Goal: Information Seeking & Learning: Learn about a topic

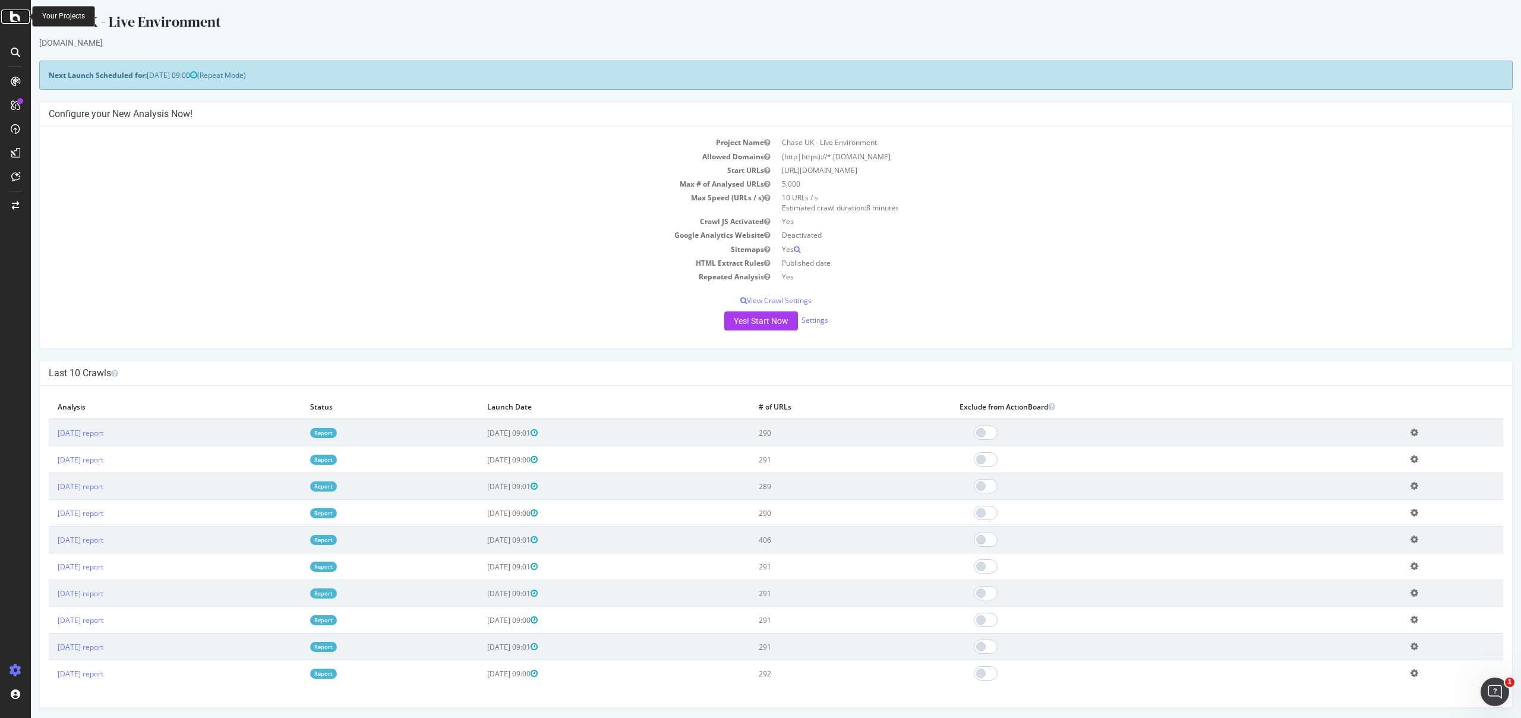
click at [17, 18] on icon at bounding box center [15, 17] width 11 height 14
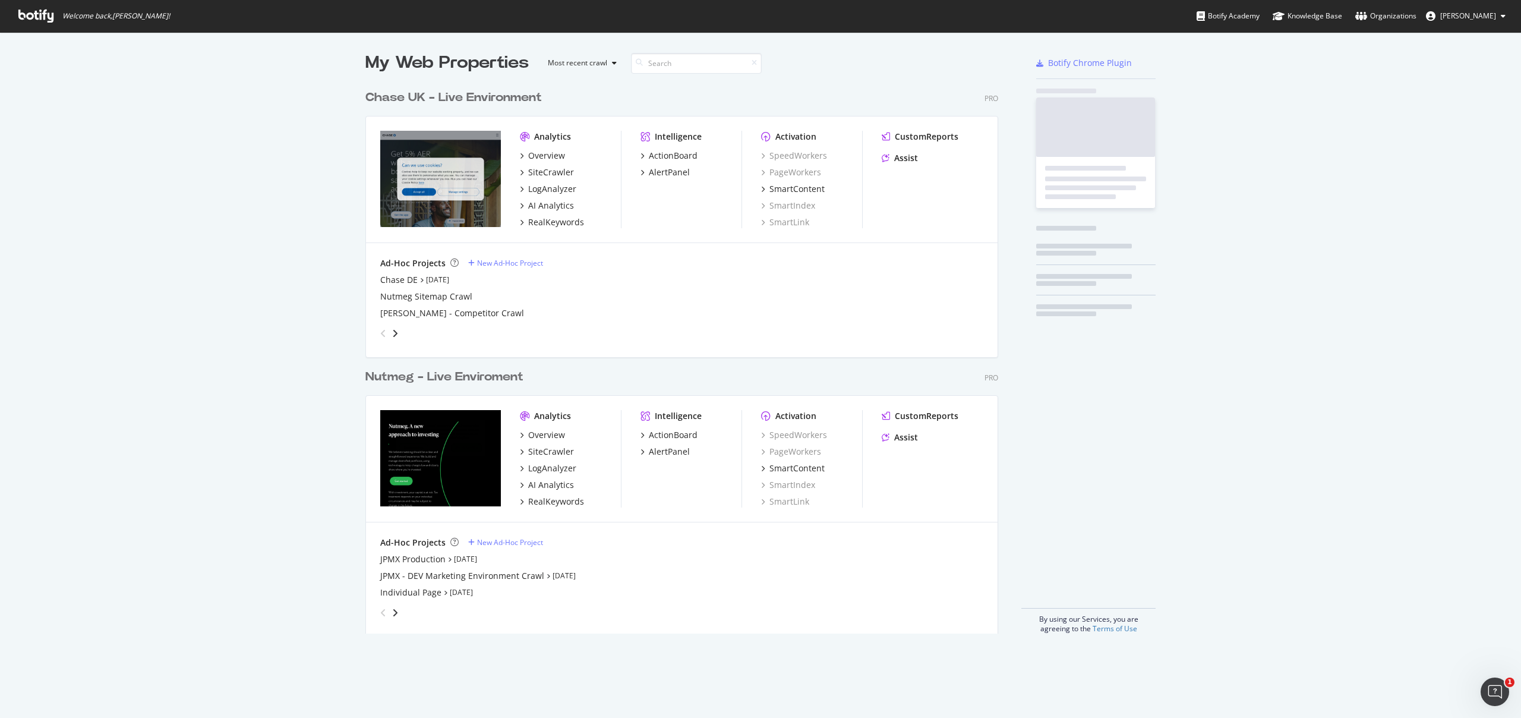
scroll to position [709, 1504]
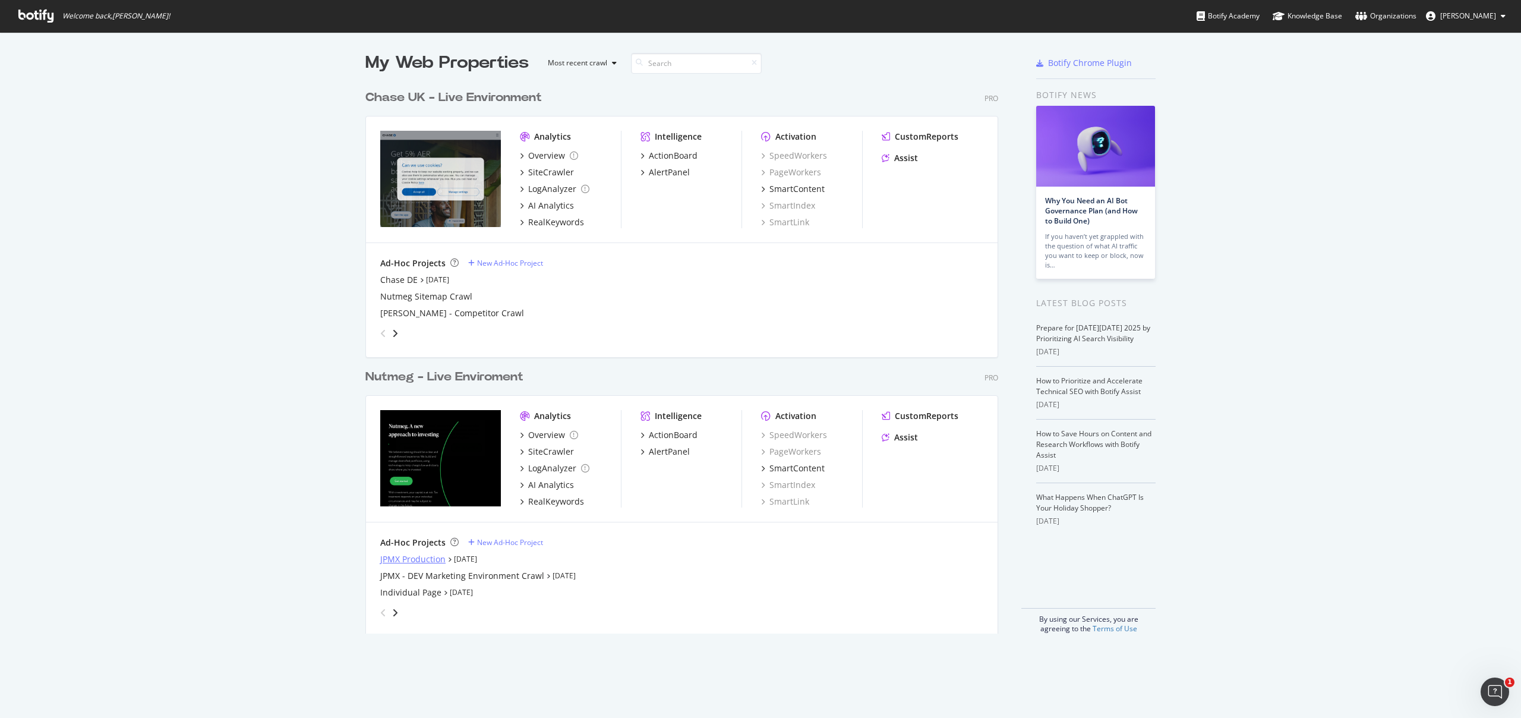
click at [398, 563] on div "JPMX Production" at bounding box center [412, 559] width 65 height 12
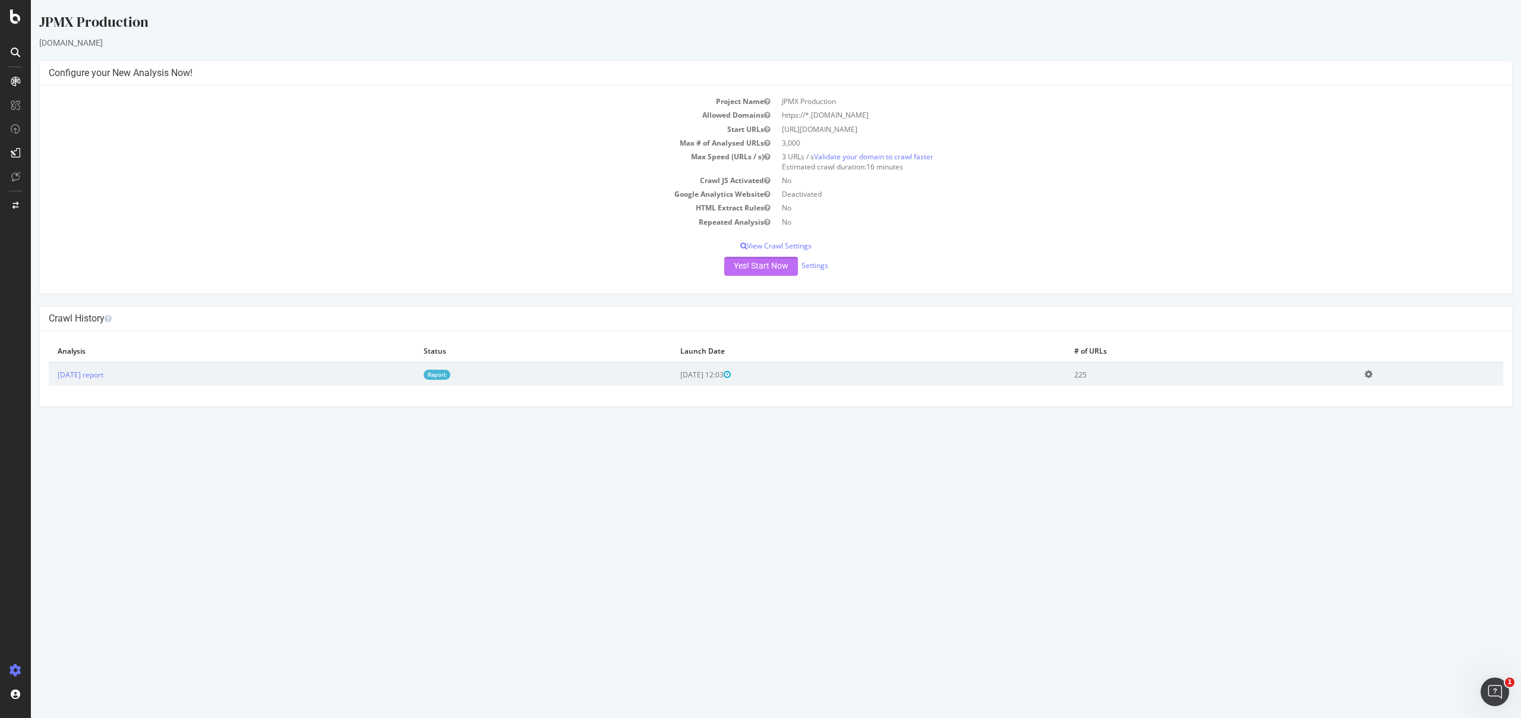
click at [774, 263] on button "Yes! Start Now" at bounding box center [761, 266] width 74 height 19
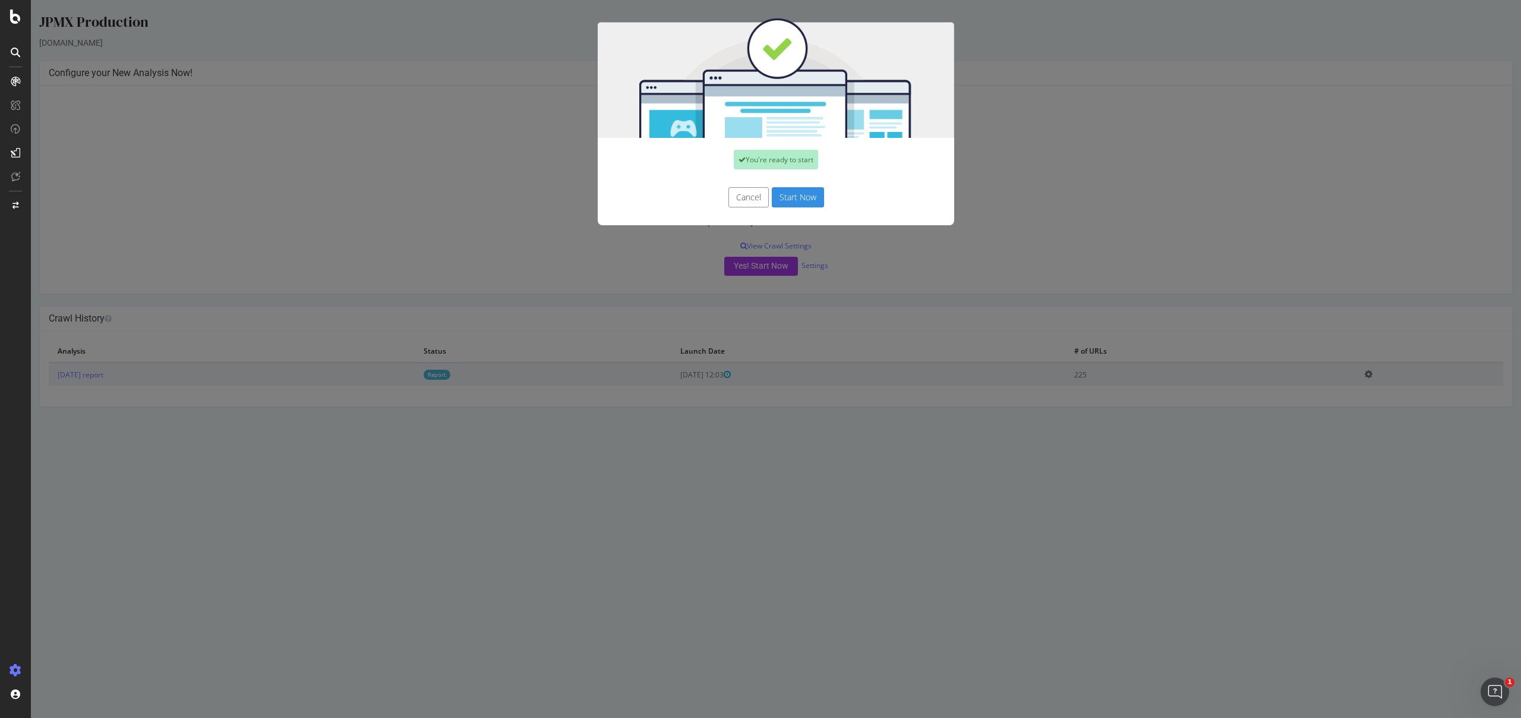
click at [788, 201] on button "Start Now" at bounding box center [798, 197] width 52 height 20
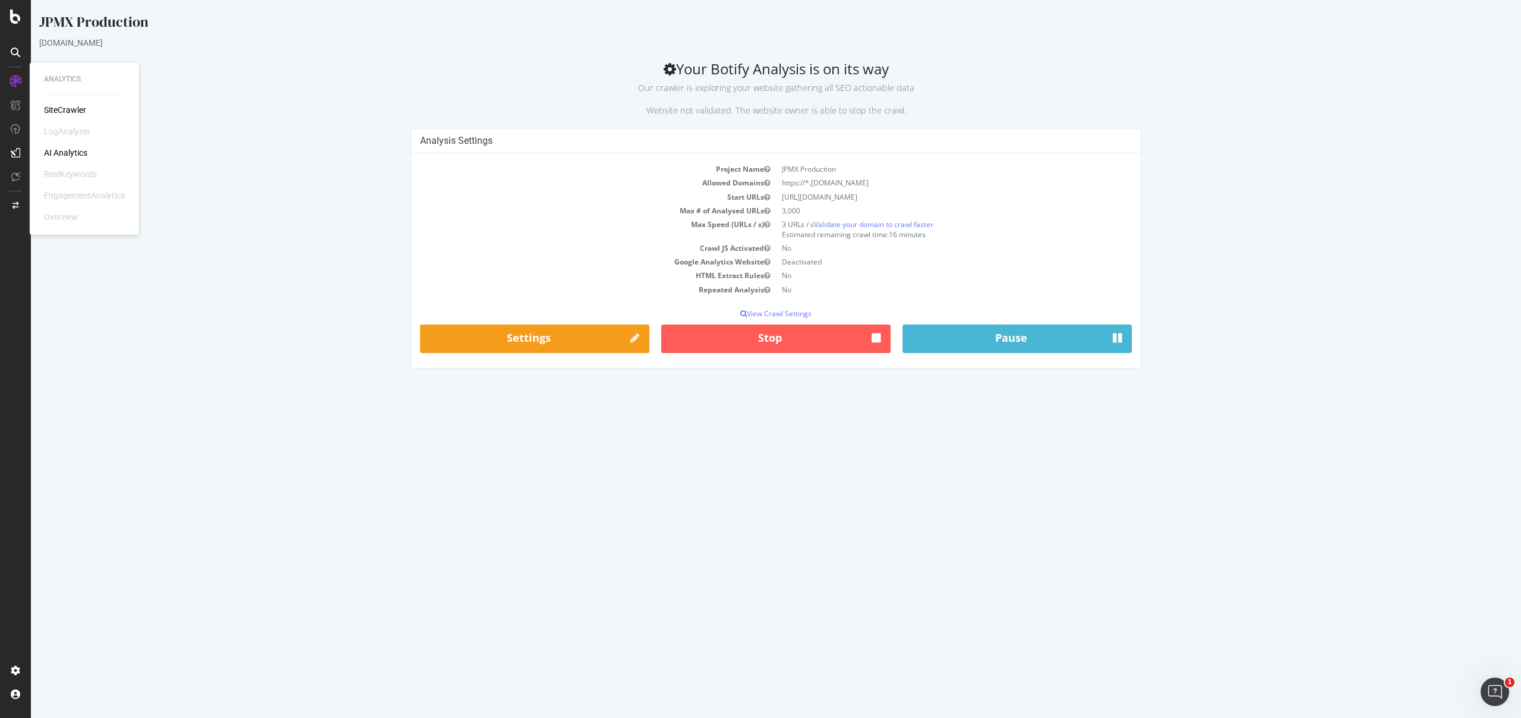
click at [71, 108] on div "SiteCrawler" at bounding box center [65, 110] width 42 height 12
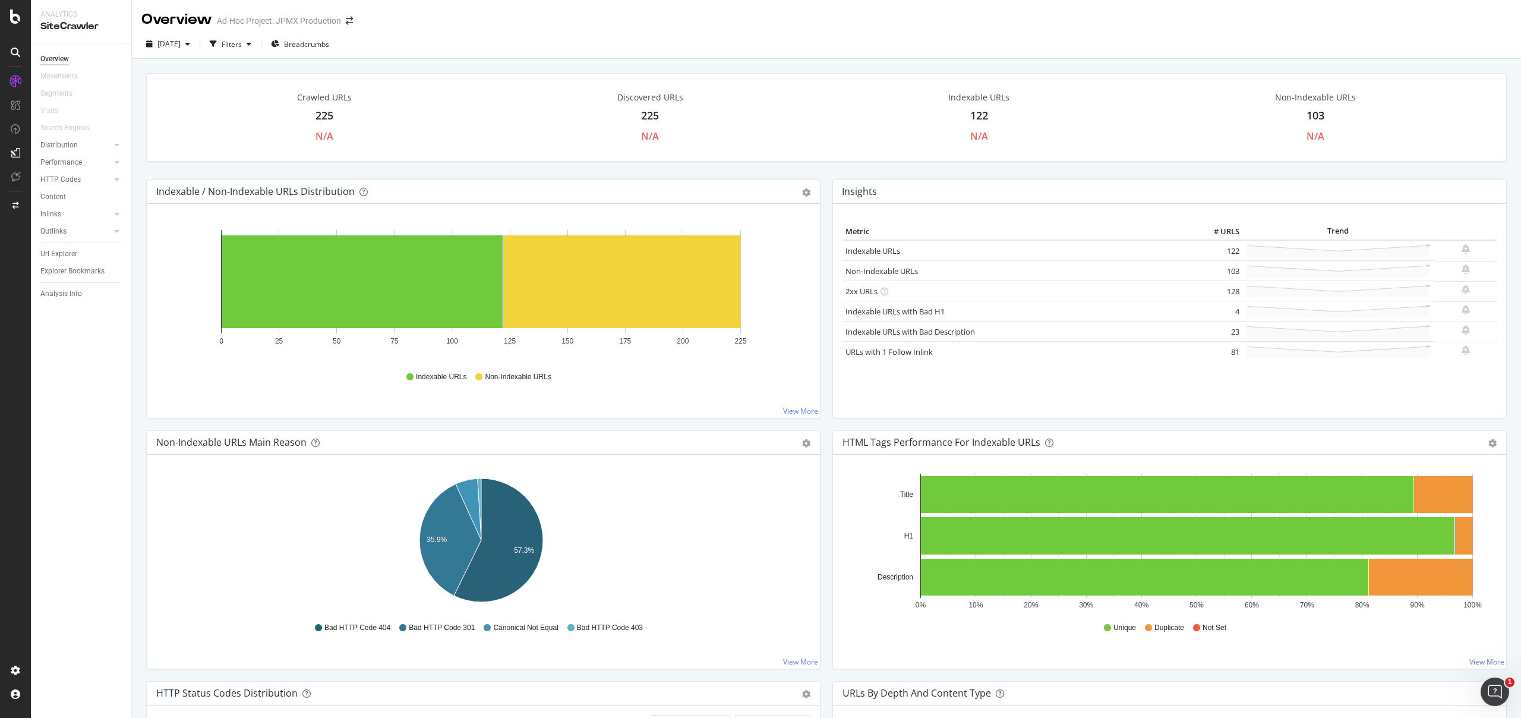
click at [1277, 274] on icon at bounding box center [1339, 271] width 186 height 14
click at [170, 44] on span "[DATE]" at bounding box center [168, 44] width 23 height 10
click at [219, 64] on div "225 URLs" at bounding box center [219, 67] width 32 height 11
click at [642, 288] on rect "A chart." at bounding box center [621, 281] width 237 height 93
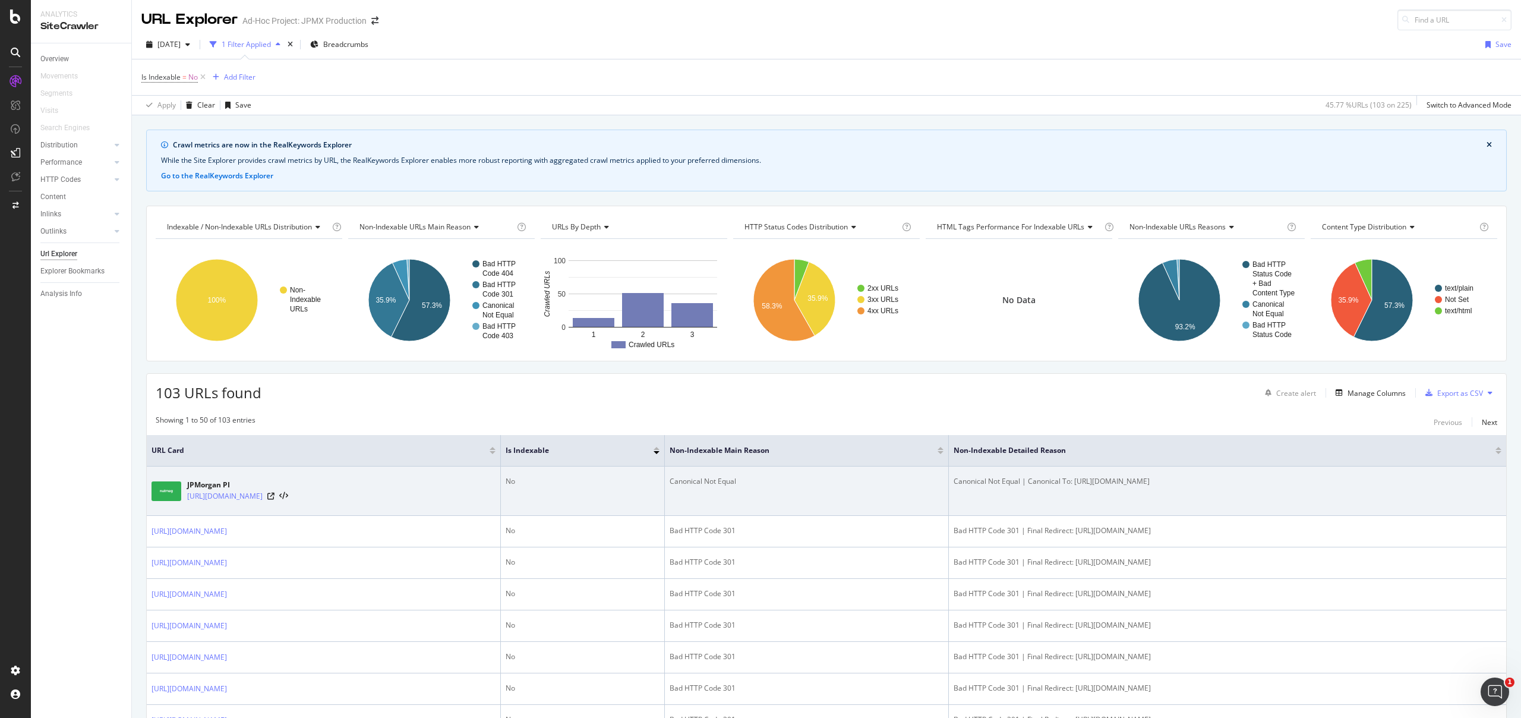
click at [793, 481] on div "Canonical Not Equal" at bounding box center [807, 481] width 274 height 11
drag, startPoint x: 1174, startPoint y: 483, endPoint x: 1397, endPoint y: 487, distance: 222.9
click at [1397, 488] on td "Canonical Not Equal | Canonical To: [URL][DOMAIN_NAME]" at bounding box center [1227, 491] width 557 height 49
click at [1398, 485] on div "Canonical Not Equal | Canonical To: [URL][DOMAIN_NAME]" at bounding box center [1228, 481] width 548 height 11
drag, startPoint x: 1391, startPoint y: 478, endPoint x: 1140, endPoint y: 480, distance: 250.2
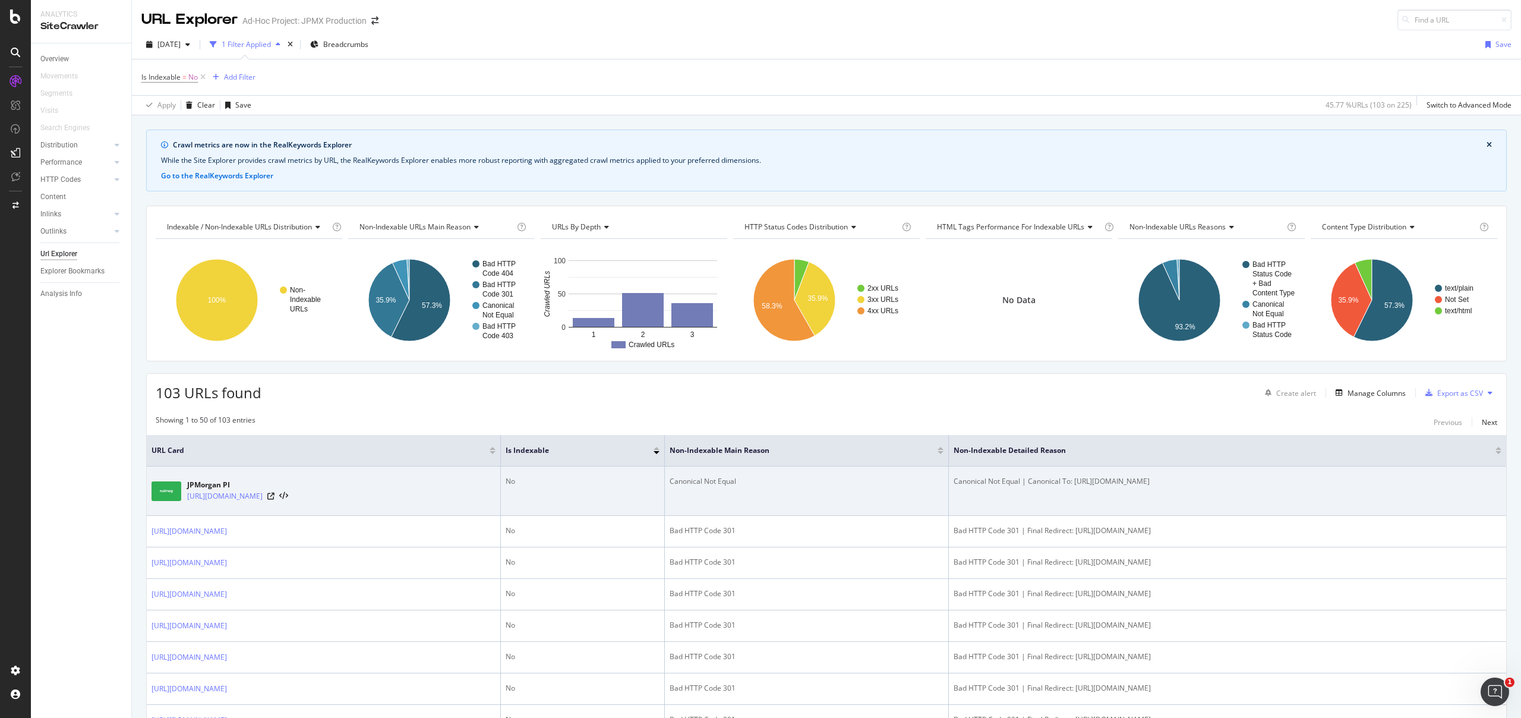
click at [1140, 480] on div "Canonical Not Equal | Canonical To: [URL][DOMAIN_NAME]" at bounding box center [1228, 481] width 548 height 11
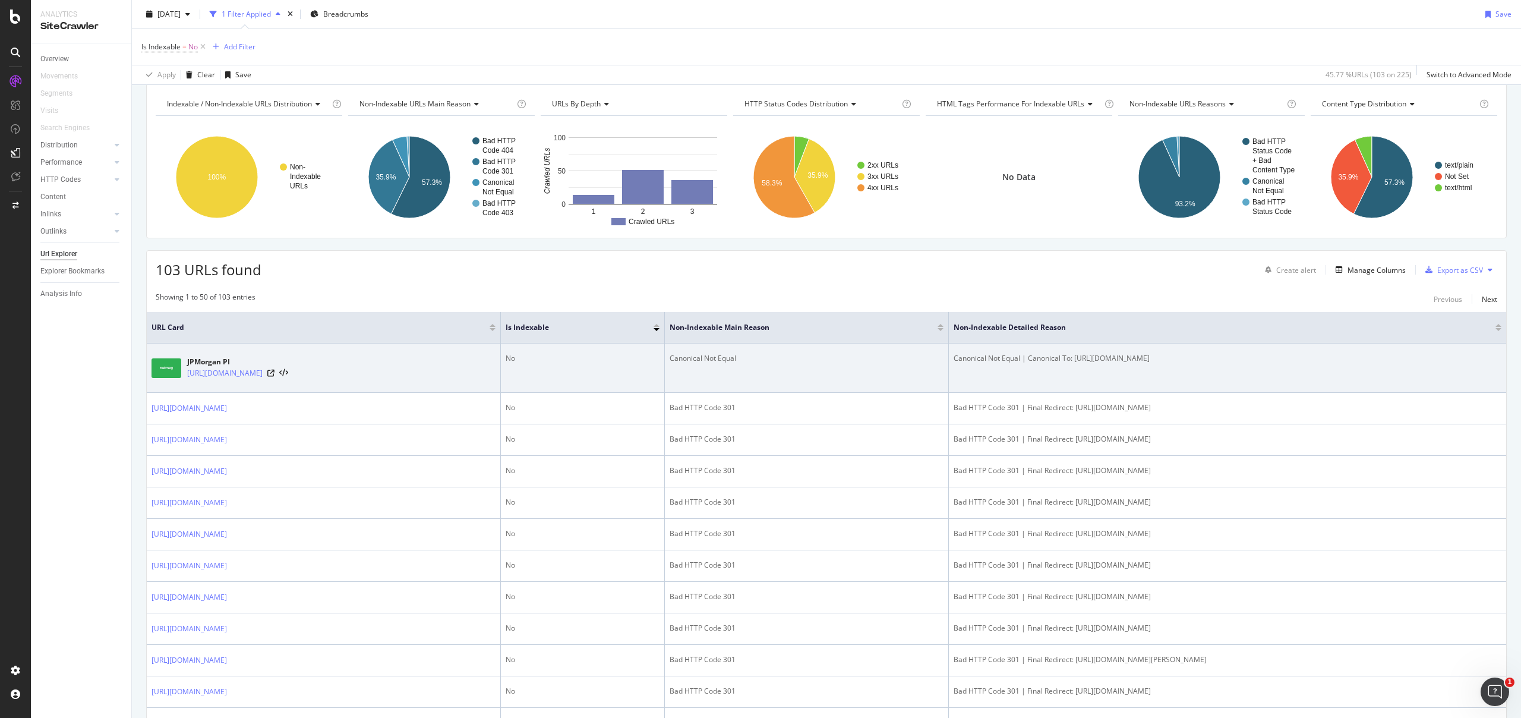
scroll to position [171, 0]
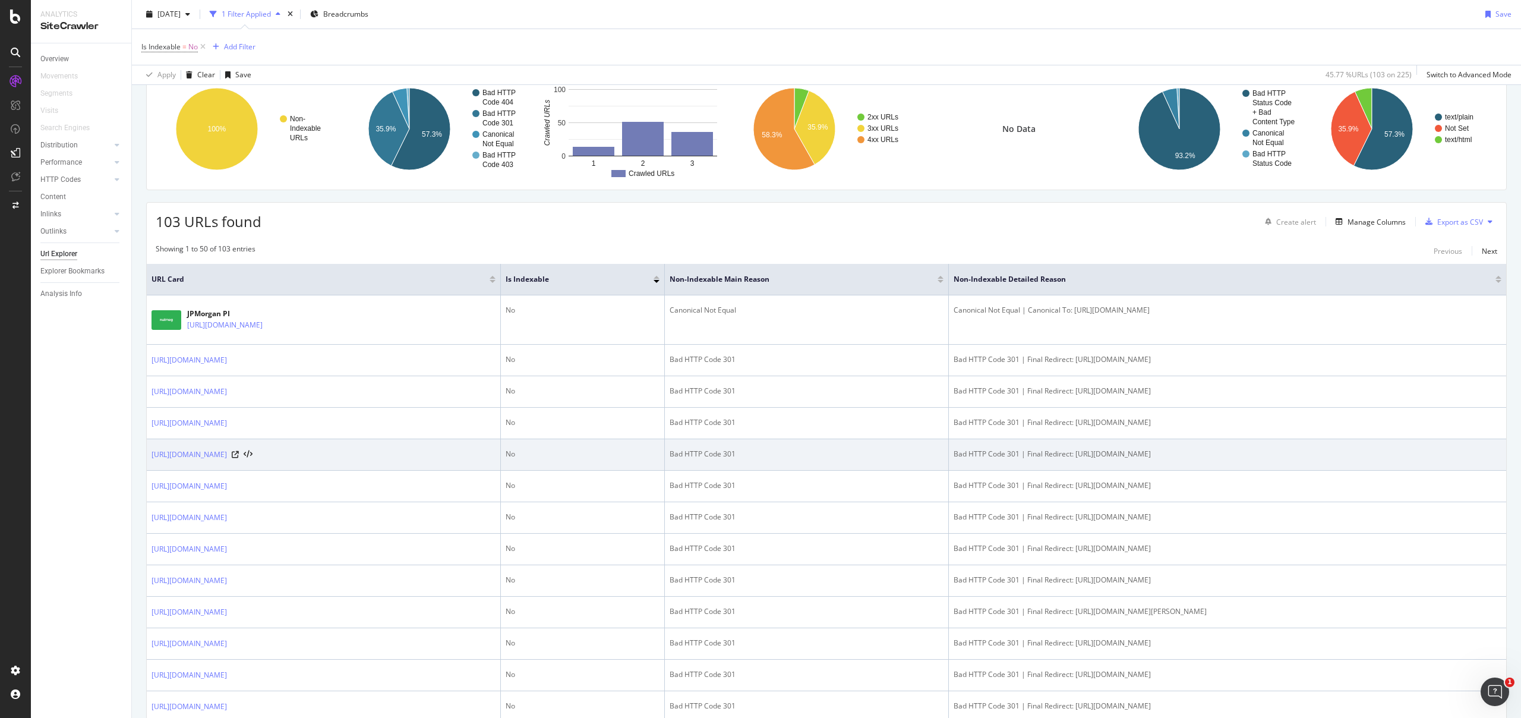
drag, startPoint x: 1316, startPoint y: 467, endPoint x: 1096, endPoint y: 460, distance: 220.0
click at [1096, 459] on div "Bad HTTP Code 301 | Final Redirect: [URL][DOMAIN_NAME]" at bounding box center [1228, 454] width 548 height 11
click at [1223, 470] on td "Bad HTTP Code 301 | Final Redirect: [URL][DOMAIN_NAME]" at bounding box center [1227, 454] width 557 height 31
drag, startPoint x: 1080, startPoint y: 462, endPoint x: 1354, endPoint y: 461, distance: 274.0
click at [1354, 459] on div "Bad HTTP Code 301 | Final Redirect: [URL][DOMAIN_NAME]" at bounding box center [1228, 454] width 548 height 11
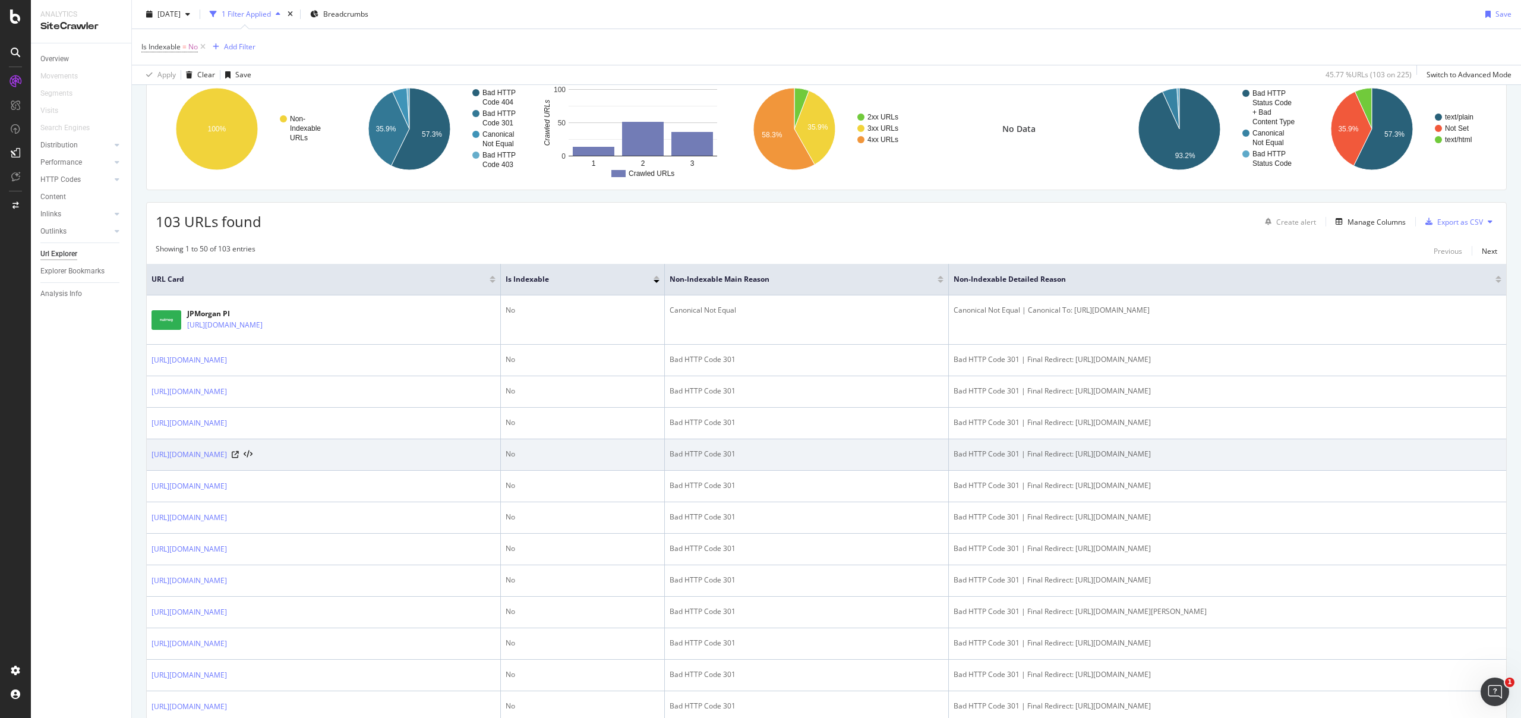
click at [1354, 459] on div "Bad HTTP Code 301 | Final Redirect: [URL][DOMAIN_NAME]" at bounding box center [1228, 454] width 548 height 11
click at [941, 459] on div "Bad HTTP Code 301" at bounding box center [807, 454] width 274 height 11
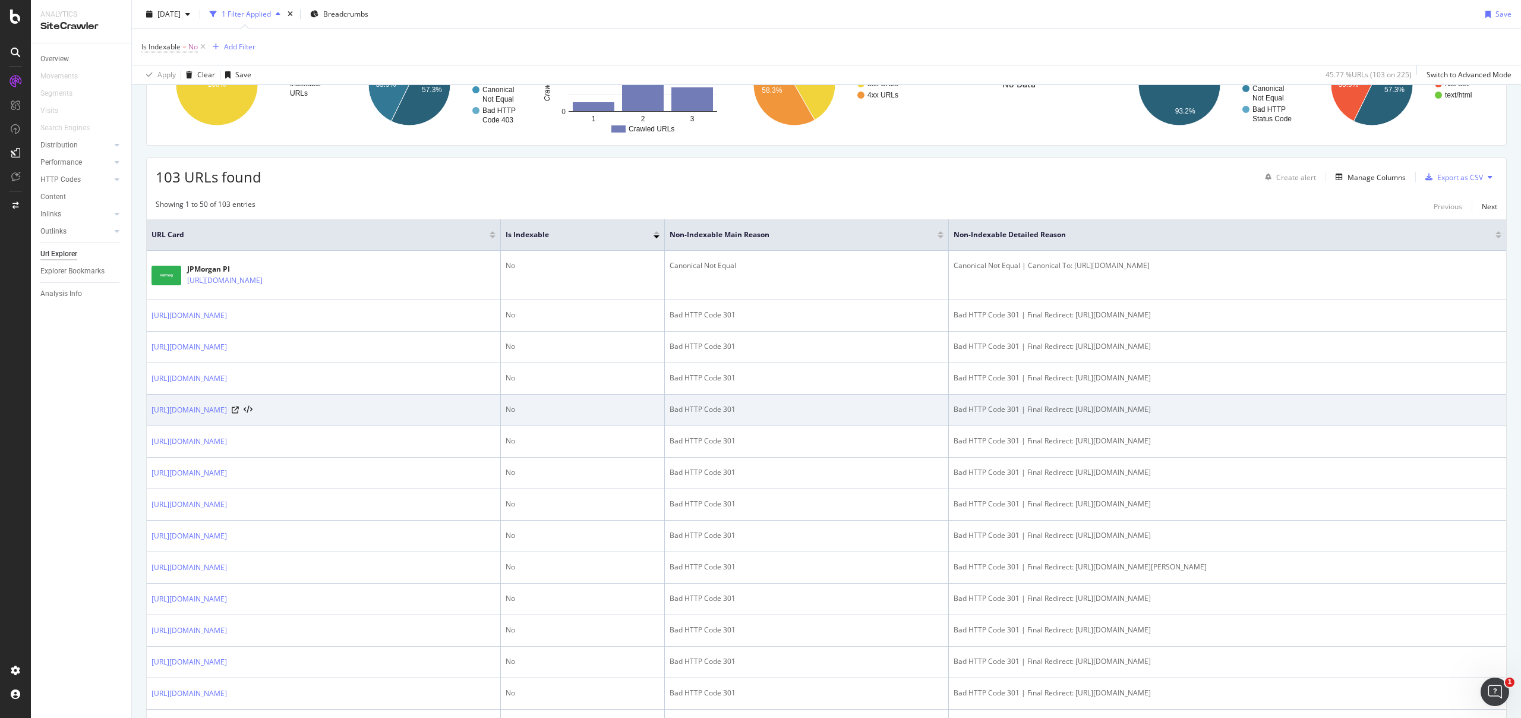
scroll to position [553, 0]
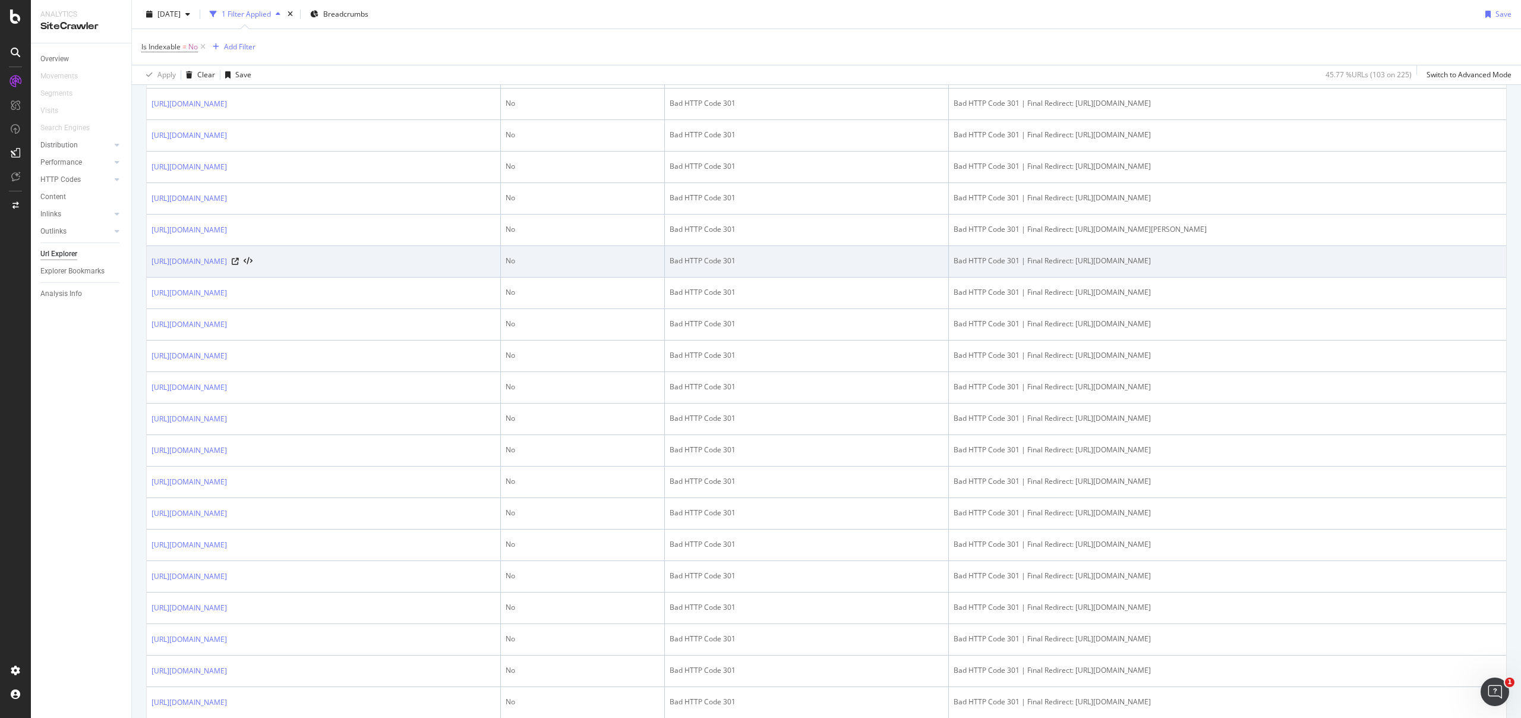
drag, startPoint x: 1337, startPoint y: 273, endPoint x: 1065, endPoint y: 268, distance: 271.7
click at [1065, 266] on div "Bad HTTP Code 301 | Final Redirect: [URL][DOMAIN_NAME]" at bounding box center [1228, 261] width 548 height 11
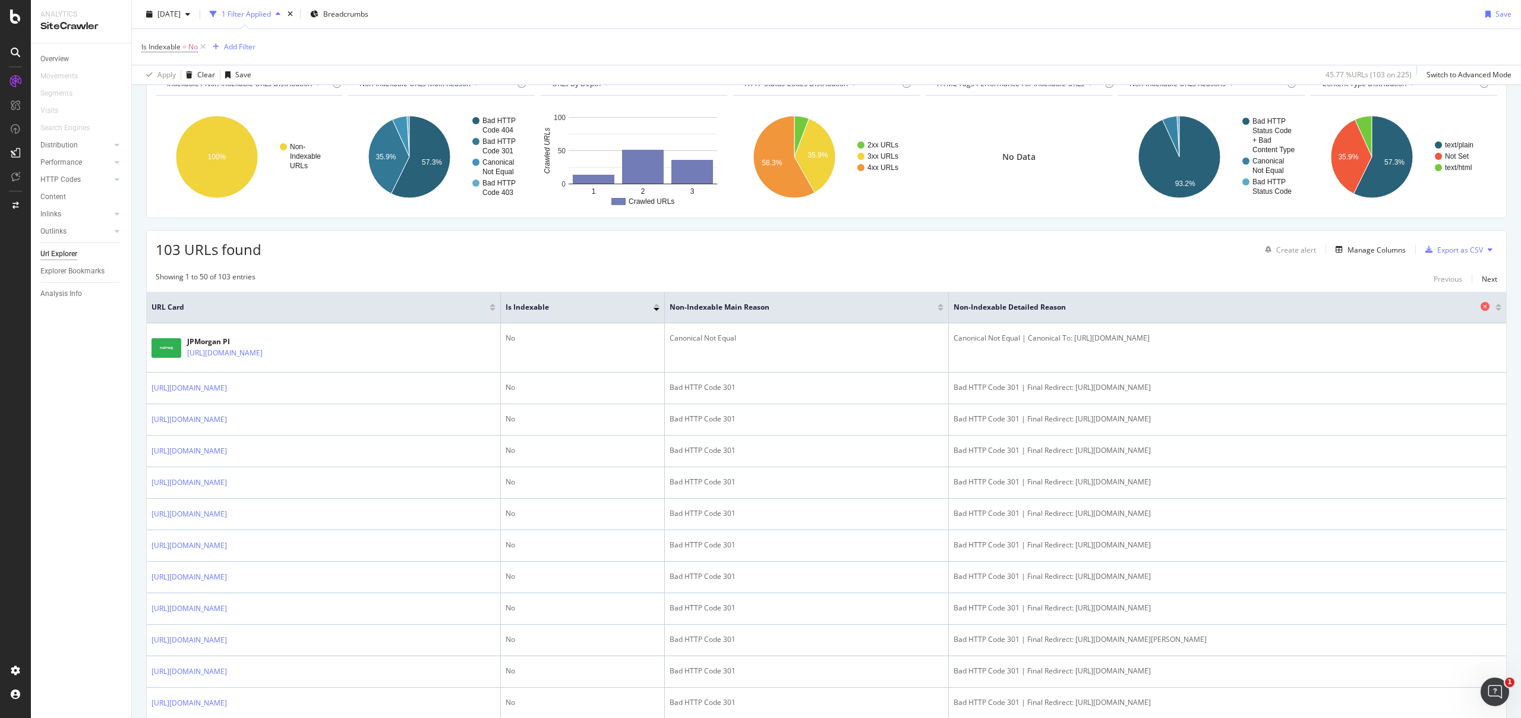
scroll to position [745, 0]
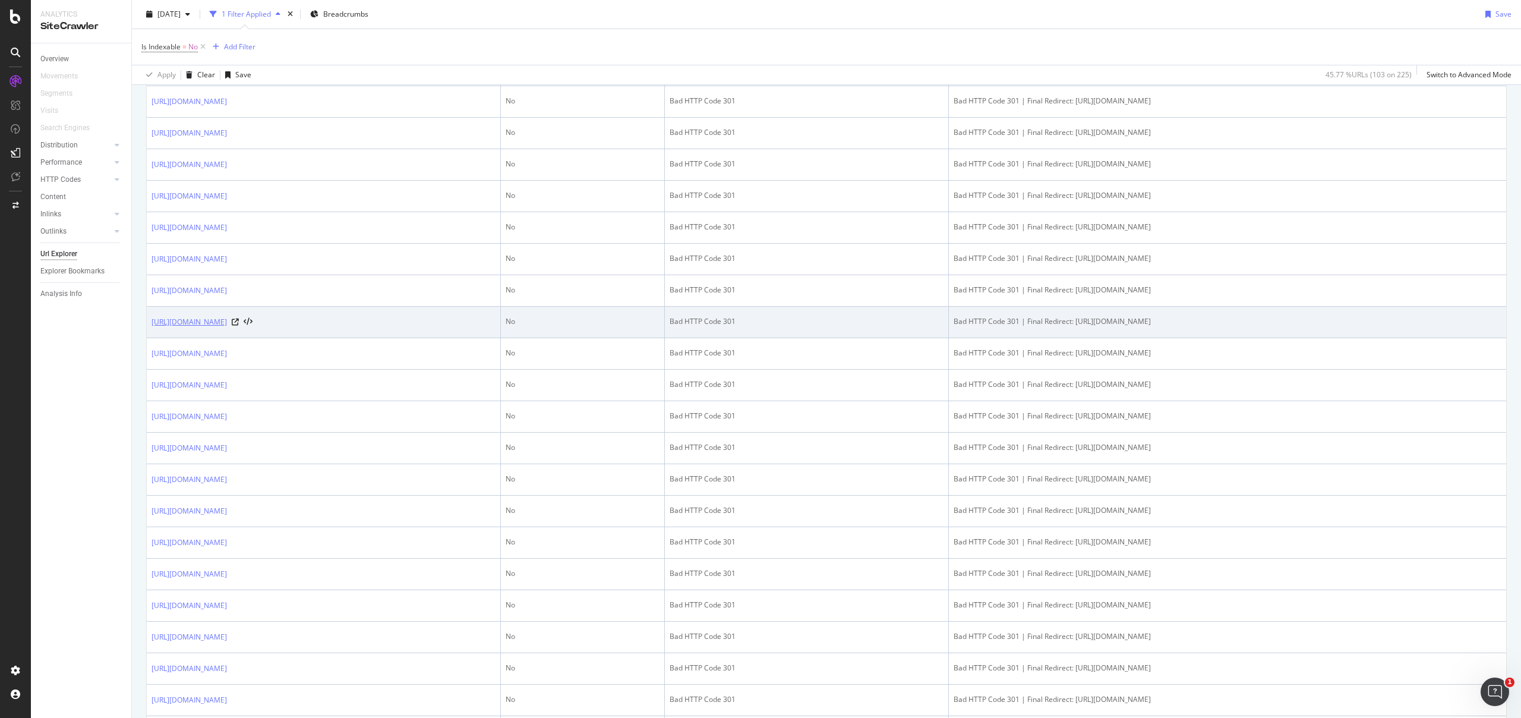
click at [227, 328] on link "[URL][DOMAIN_NAME]" at bounding box center [189, 322] width 75 height 12
click at [239, 326] on icon at bounding box center [235, 322] width 7 height 7
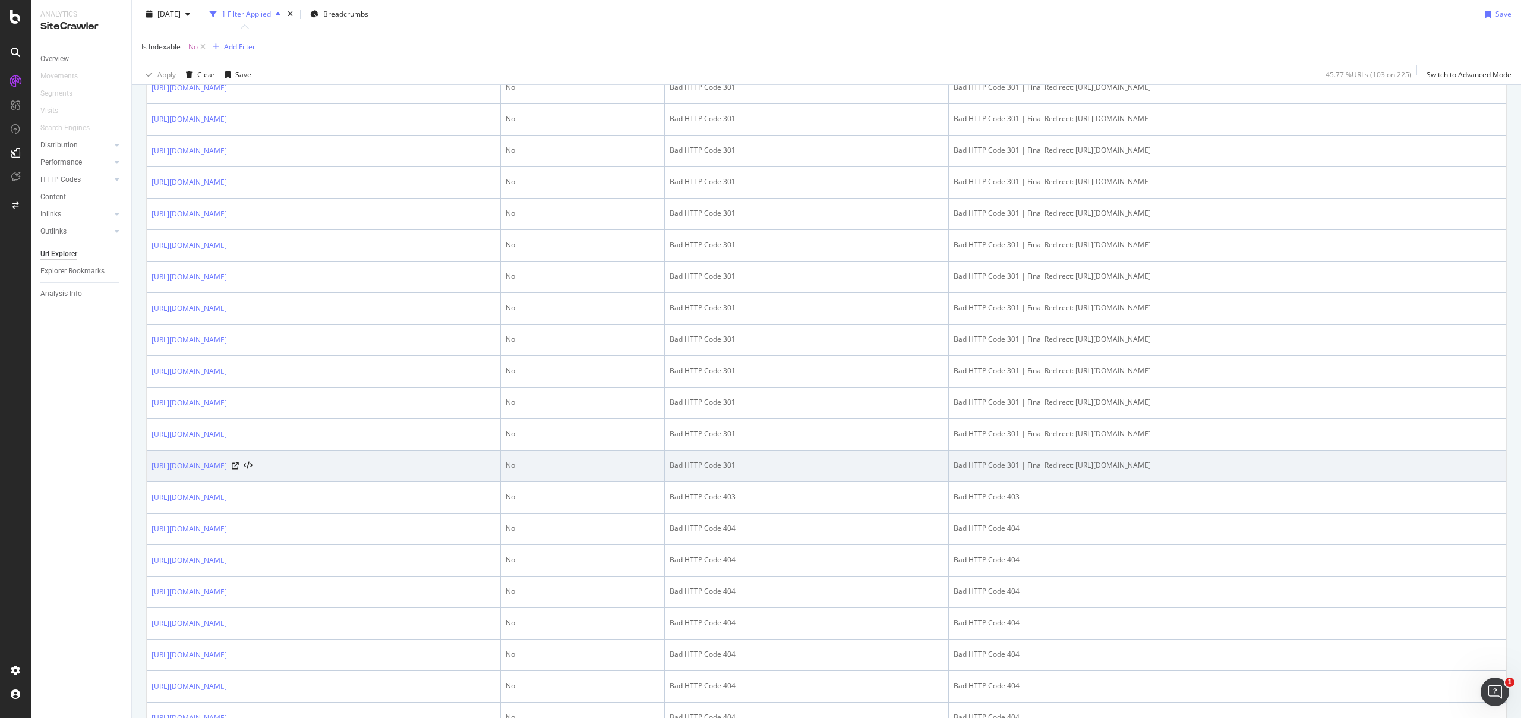
scroll to position [976, 0]
